Goal: Information Seeking & Learning: Learn about a topic

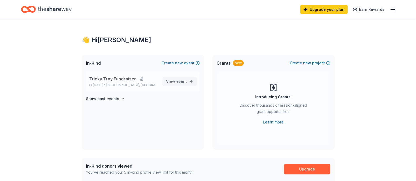
click at [175, 79] on span "View event" at bounding box center [176, 81] width 21 height 6
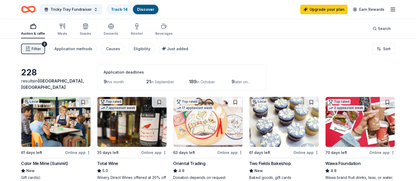
click at [115, 80] on span "this month" at bounding box center [114, 82] width 17 height 4
click at [34, 48] on span "Filter" at bounding box center [36, 49] width 9 height 6
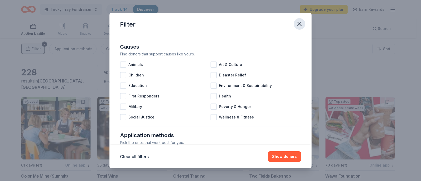
click at [299, 21] on icon "button" at bounding box center [299, 23] width 7 height 7
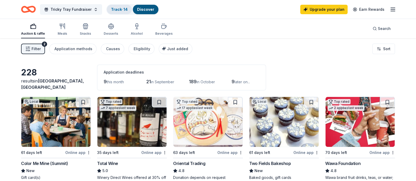
click at [128, 10] on div "Track · 14" at bounding box center [119, 9] width 25 height 9
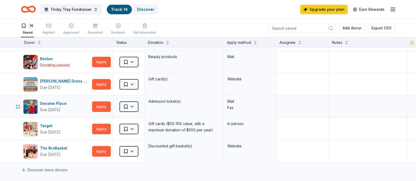
scroll to position [230, 0]
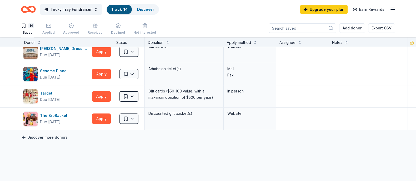
click at [62, 136] on link "Discover more donors" at bounding box center [44, 137] width 47 height 6
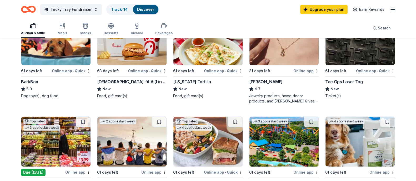
scroll to position [197, 0]
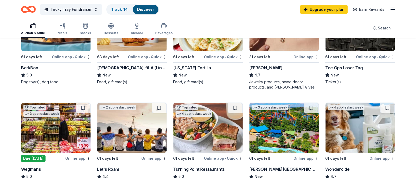
click at [34, 71] on div "BarkBox" at bounding box center [29, 68] width 17 height 6
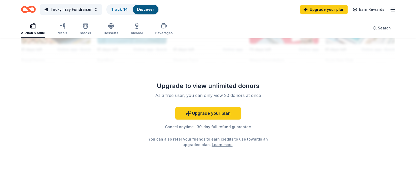
scroll to position [526, 0]
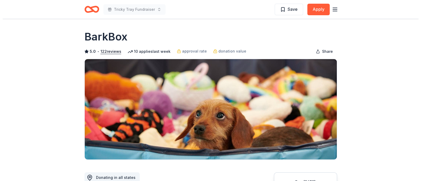
scroll to position [33, 0]
